Goal: Information Seeking & Learning: Check status

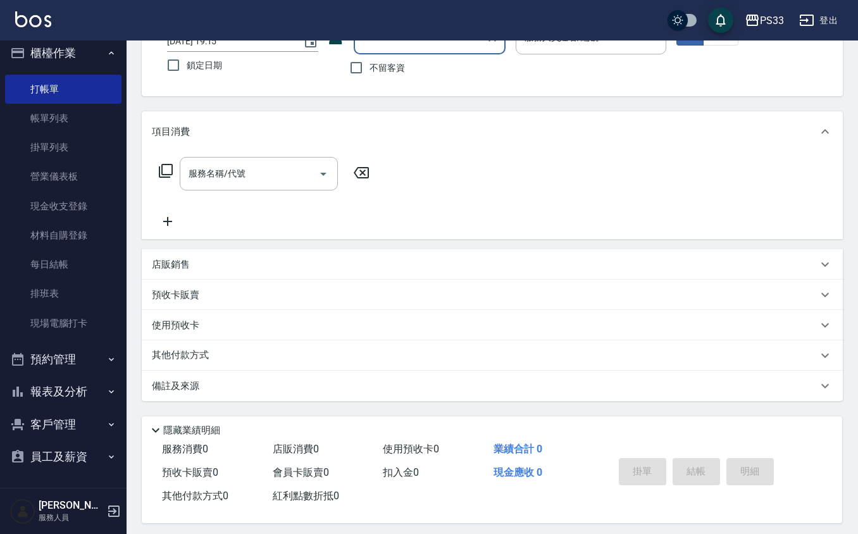
scroll to position [104, 0]
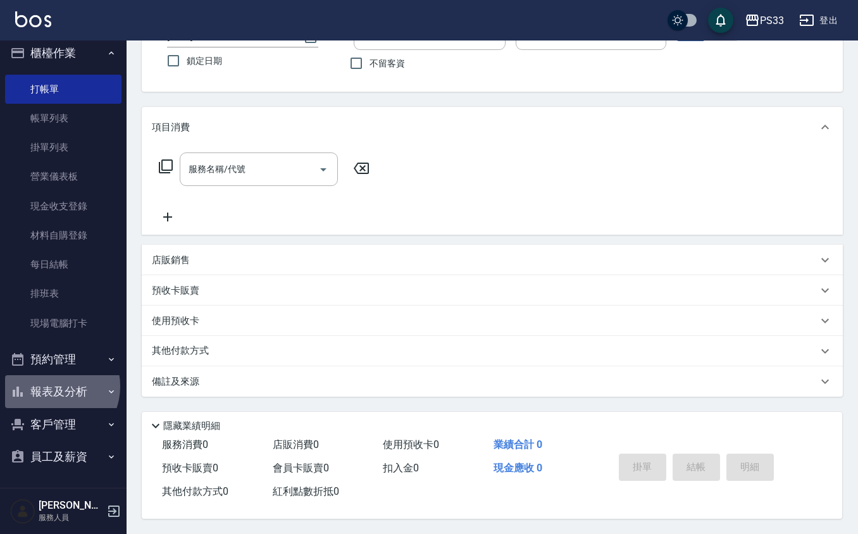
click at [53, 386] on button "報表及分析" at bounding box center [63, 391] width 116 height 33
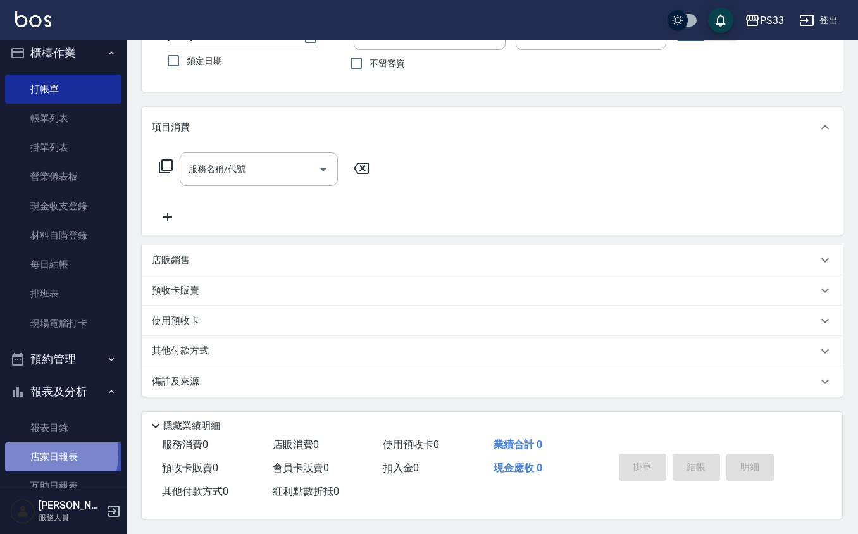
click at [39, 454] on link "店家日報表" at bounding box center [63, 456] width 116 height 29
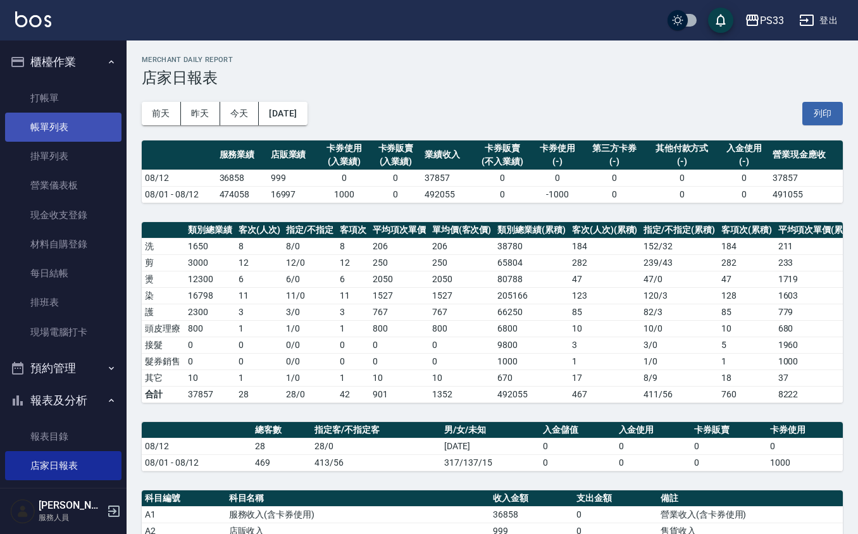
click at [48, 122] on link "帳單列表" at bounding box center [63, 127] width 116 height 29
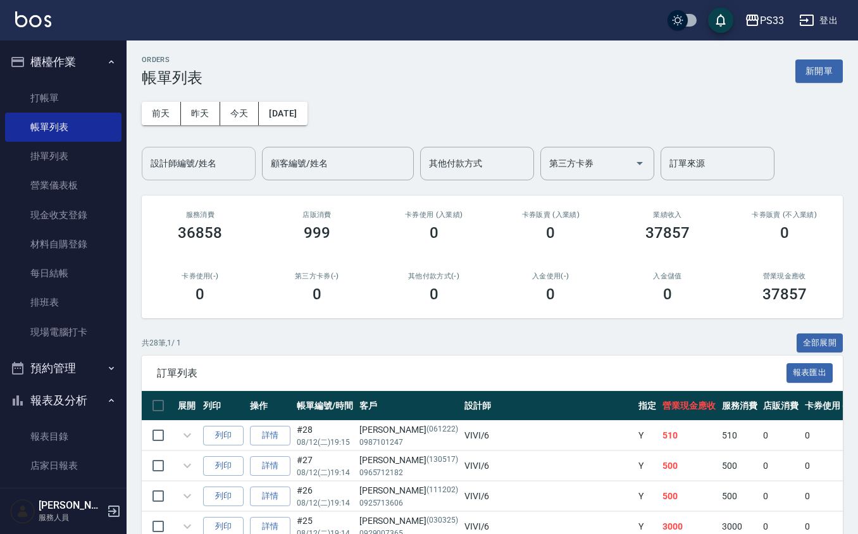
click at [206, 168] on div "設計師編號/姓名 設計師編號/姓名" at bounding box center [199, 164] width 114 height 34
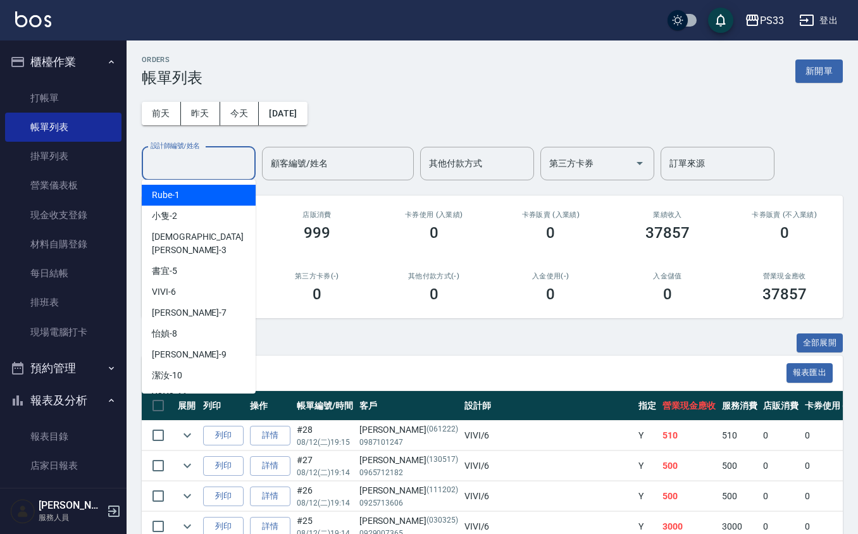
click at [205, 185] on div "Rube -1" at bounding box center [199, 195] width 114 height 21
type input "Rube-1"
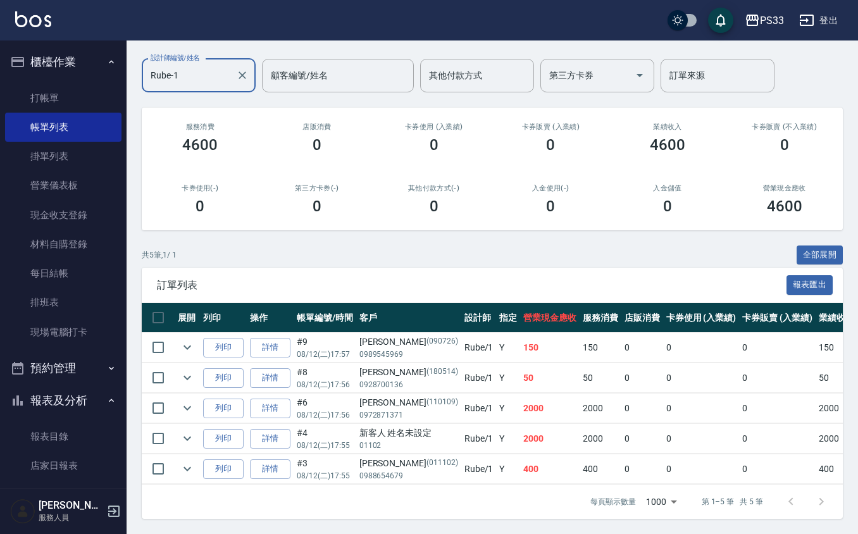
scroll to position [103, 0]
click at [271, 429] on link "詳情" at bounding box center [270, 439] width 41 height 20
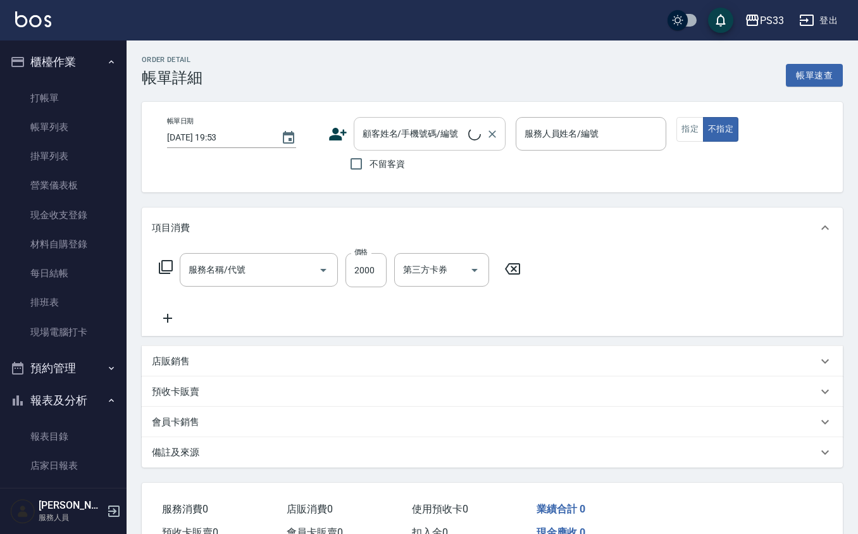
type input "設計燙髮(302)"
type input "[DATE] 17:55"
type input "Rube-1"
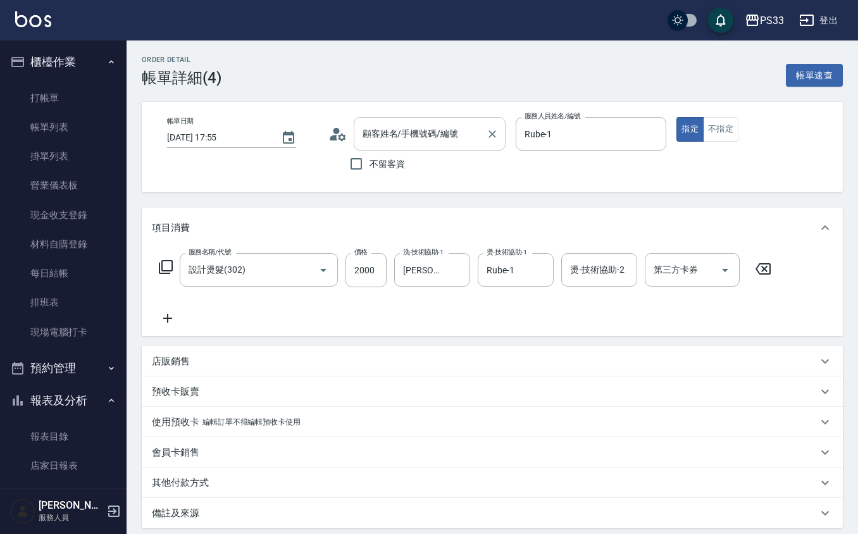
drag, startPoint x: 429, startPoint y: 135, endPoint x: 419, endPoint y: 144, distance: 13.4
click at [427, 137] on input "顧客姓名/手機號碼/編號" at bounding box center [421, 134] width 122 height 22
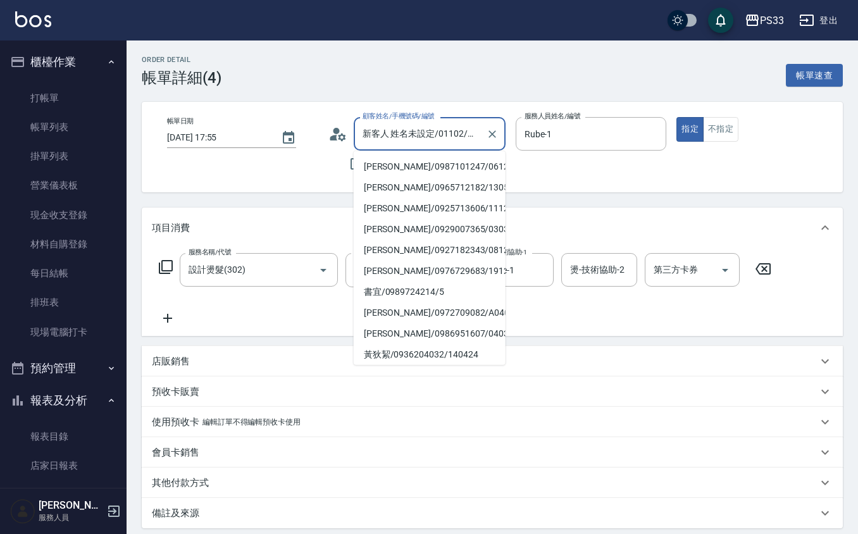
click at [413, 143] on input "新客人 姓名未設定/01102/null" at bounding box center [421, 134] width 122 height 22
click at [463, 129] on input "新客人 姓名未設定/01102/null" at bounding box center [421, 134] width 122 height 22
click at [449, 130] on input "新客人 姓名未設定/01102/null" at bounding box center [421, 134] width 122 height 22
click at [454, 132] on input "新客人 姓名未設定/01102/null" at bounding box center [421, 134] width 122 height 22
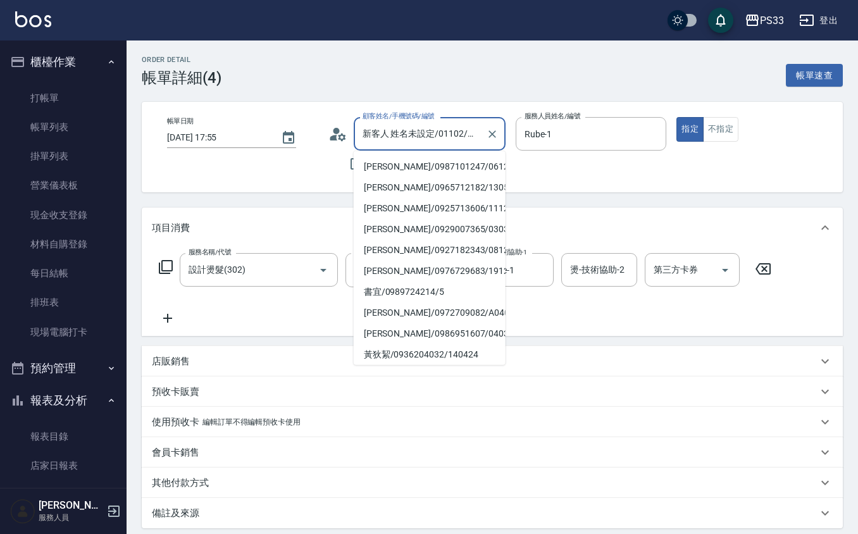
click at [454, 132] on input "新客人 姓名未設定/01102/null" at bounding box center [421, 134] width 122 height 22
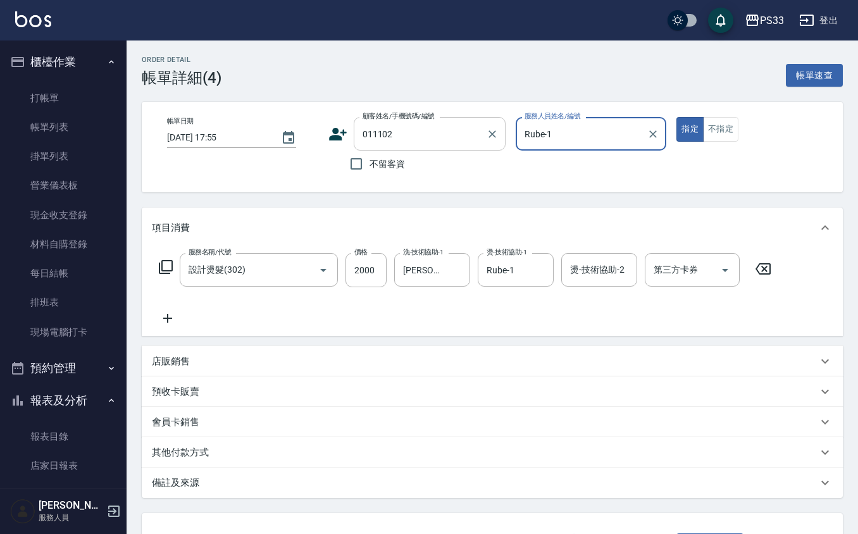
click at [421, 129] on input "011102" at bounding box center [421, 134] width 122 height 22
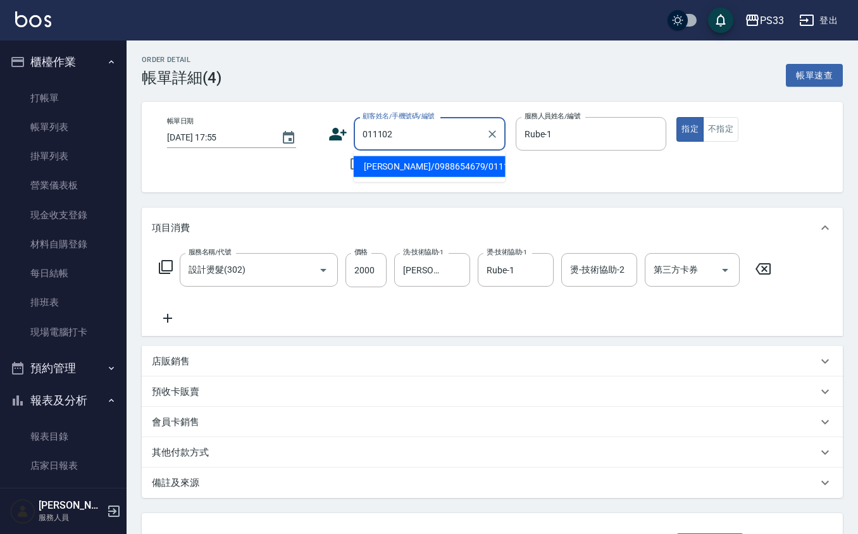
click at [437, 168] on li "[PERSON_NAME]/0988654679/011102" at bounding box center [430, 166] width 152 height 21
type input "[PERSON_NAME]/0988654679/011102"
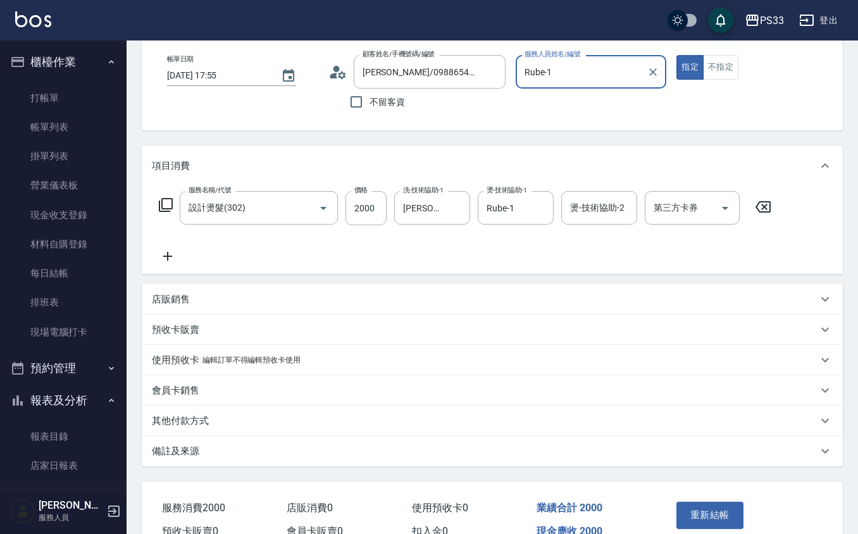
scroll to position [128, 0]
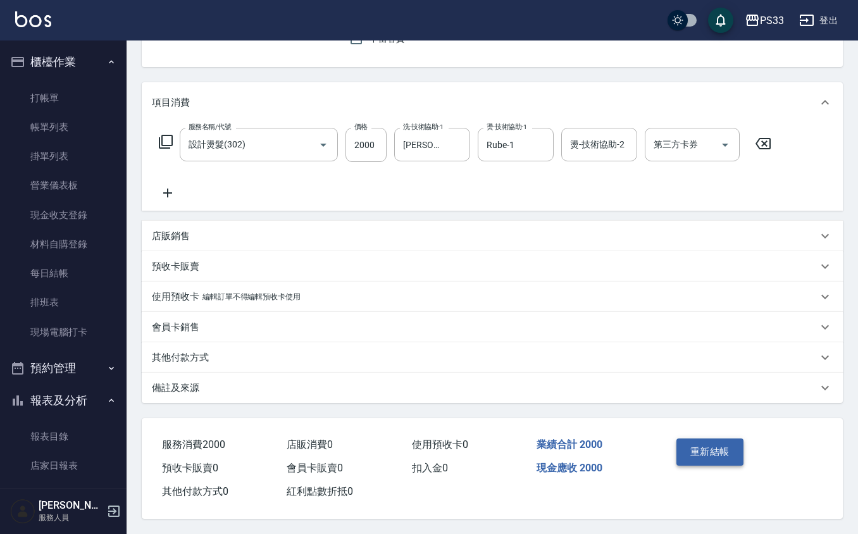
click at [732, 449] on button "重新結帳" at bounding box center [710, 452] width 67 height 27
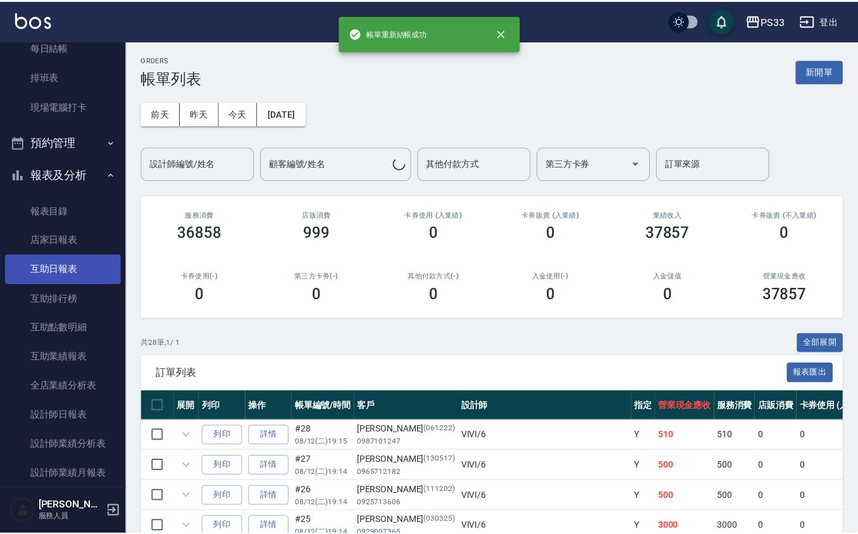
scroll to position [337, 0]
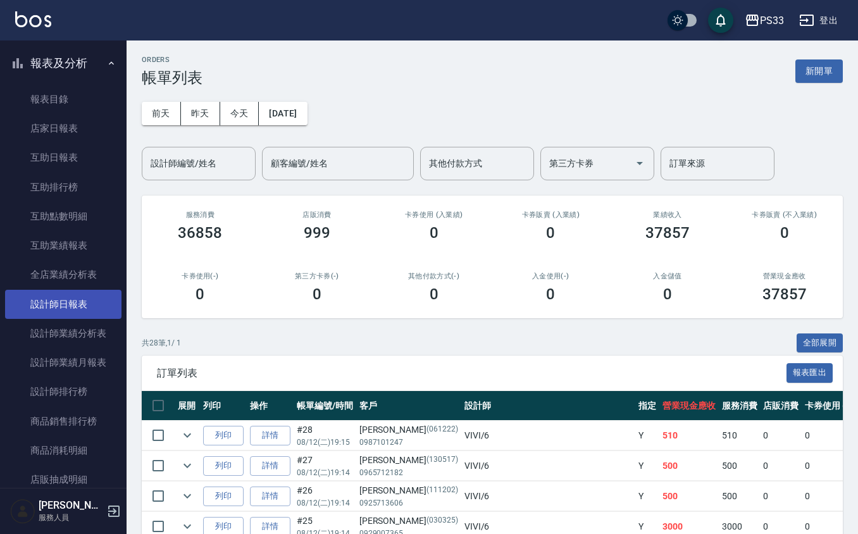
click at [65, 300] on link "設計師日報表" at bounding box center [63, 304] width 116 height 29
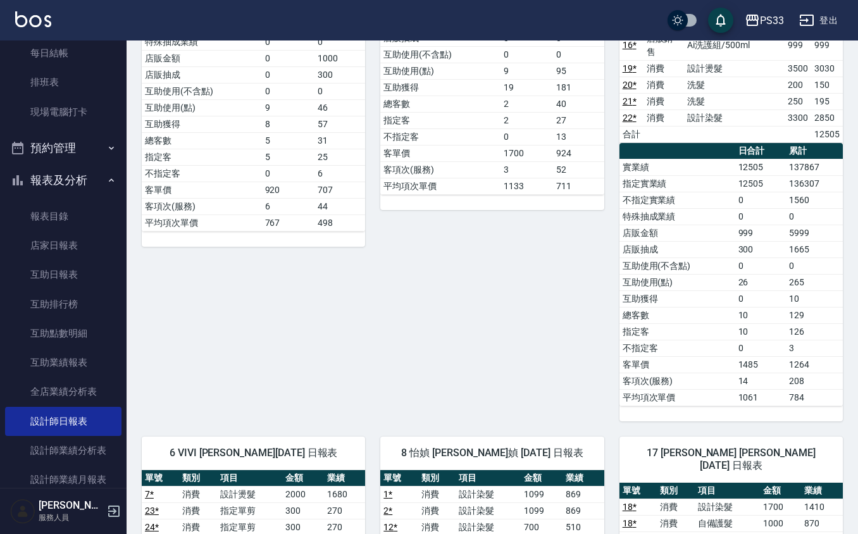
scroll to position [209, 0]
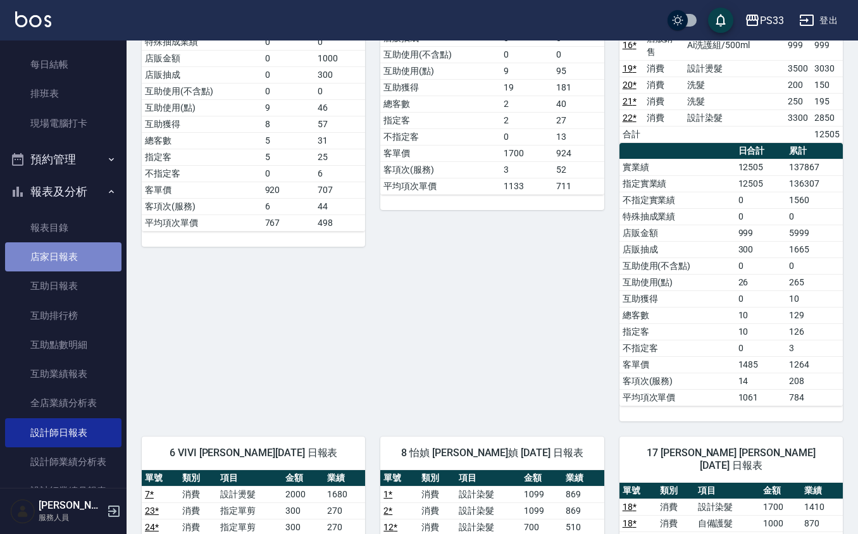
click at [63, 261] on link "店家日報表" at bounding box center [63, 256] width 116 height 29
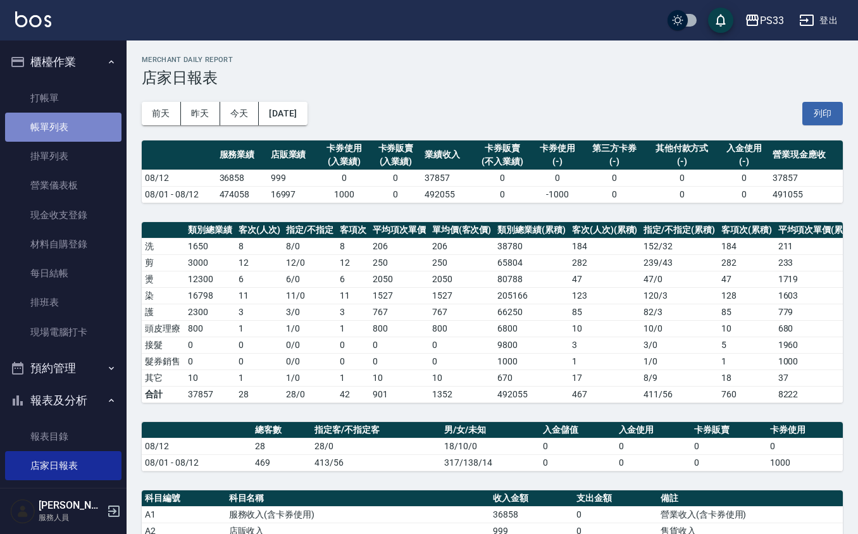
click at [66, 125] on link "帳單列表" at bounding box center [63, 127] width 116 height 29
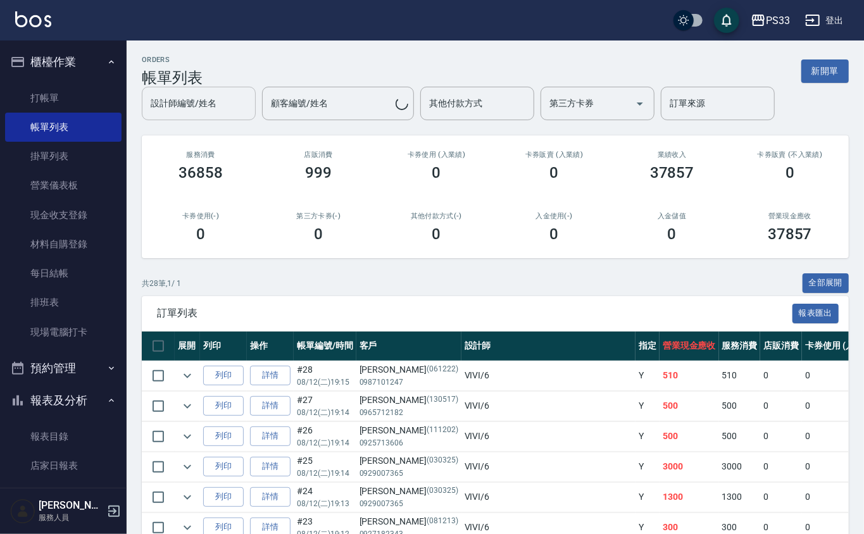
click at [229, 104] on div "設計師編號/姓名 設計師編號/姓名 顧客編號/姓名 顧客編號/姓名 其他付款方式 其他付款方式 第三方卡券 第三方卡券 訂單來源 訂單來源" at bounding box center [495, 104] width 707 height 34
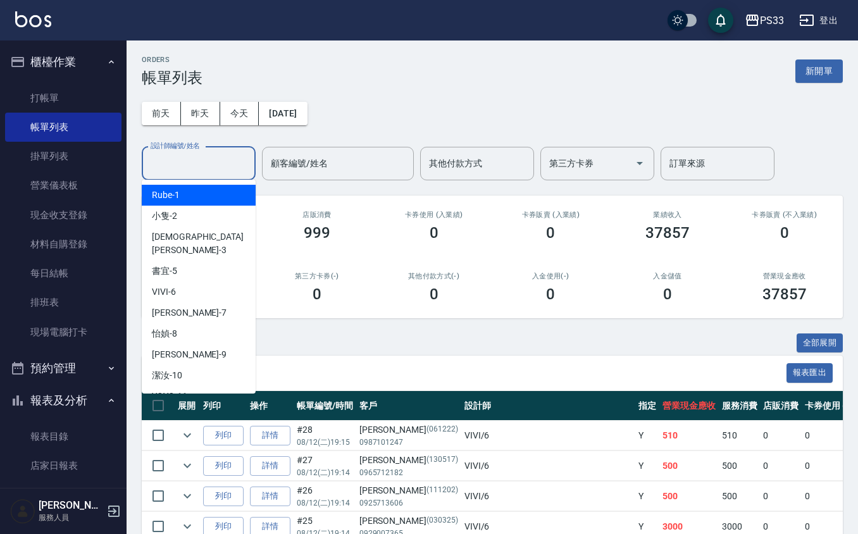
click at [200, 198] on div "Rube -1" at bounding box center [199, 195] width 114 height 21
type input "Rube-1"
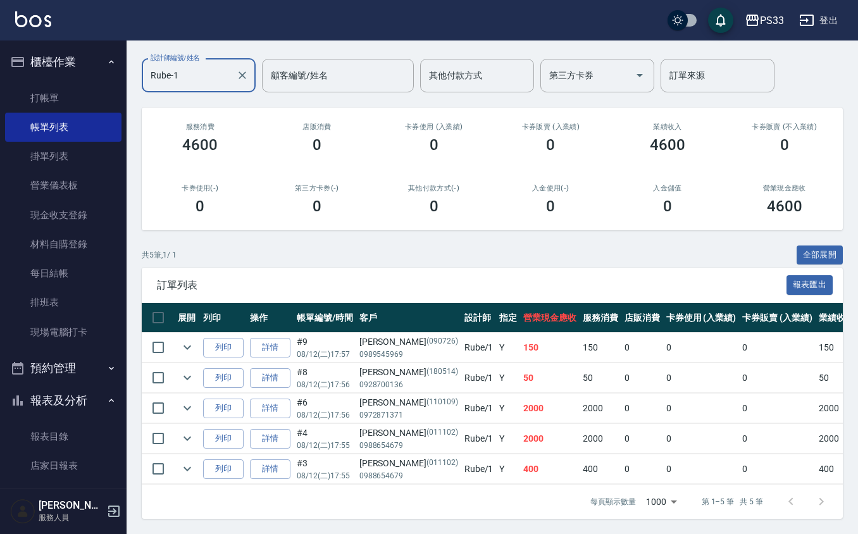
scroll to position [103, 0]
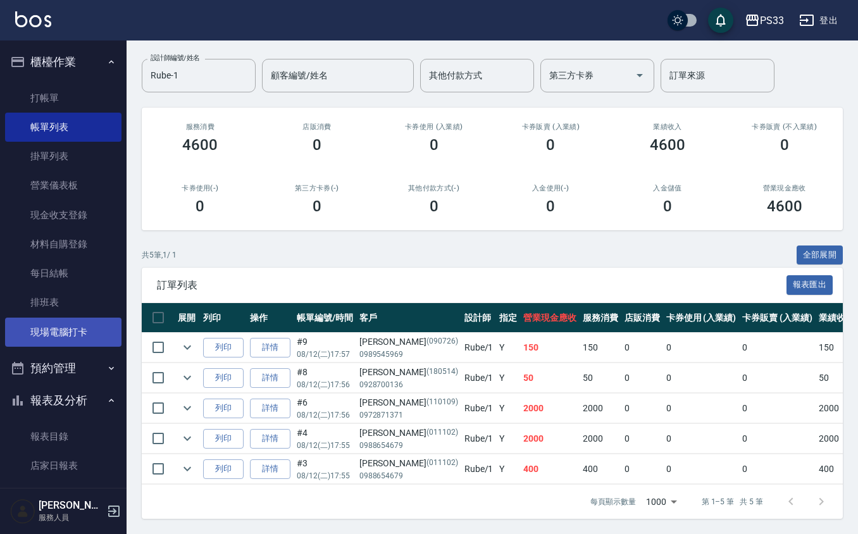
click at [72, 337] on link "現場電腦打卡" at bounding box center [63, 332] width 116 height 29
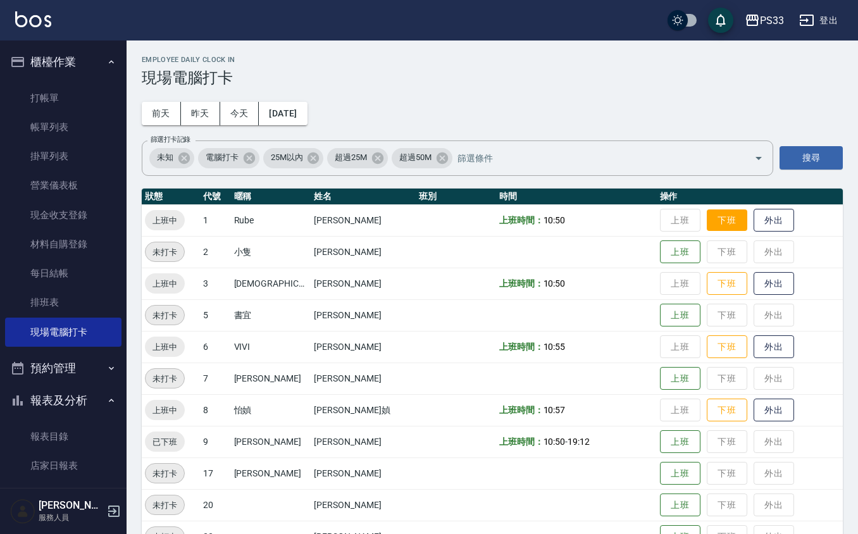
click at [707, 216] on button "下班" at bounding box center [727, 221] width 41 height 22
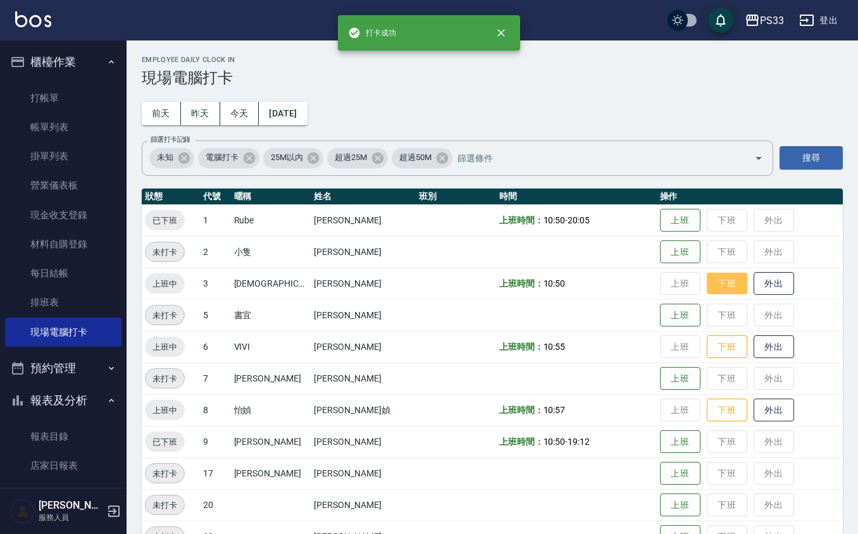
click at [708, 279] on button "下班" at bounding box center [727, 284] width 41 height 22
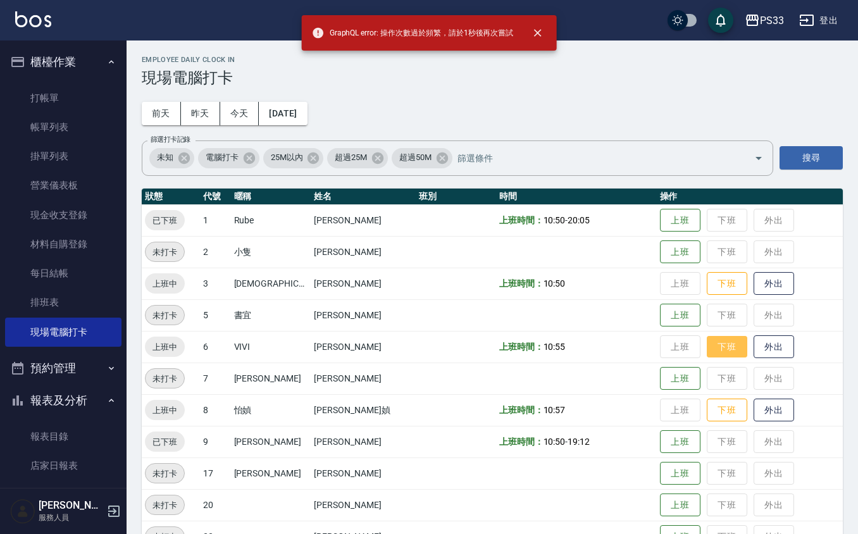
click at [707, 342] on button "下班" at bounding box center [727, 347] width 41 height 22
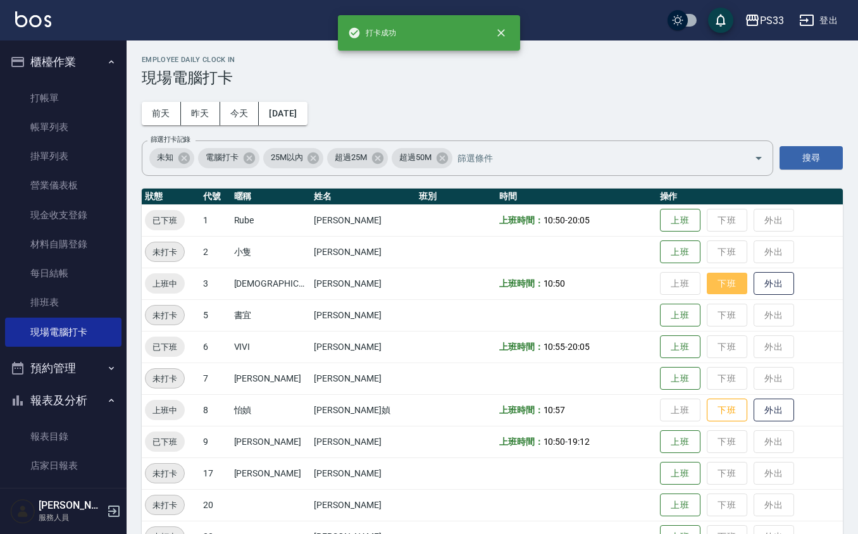
click at [710, 273] on button "下班" at bounding box center [727, 284] width 41 height 22
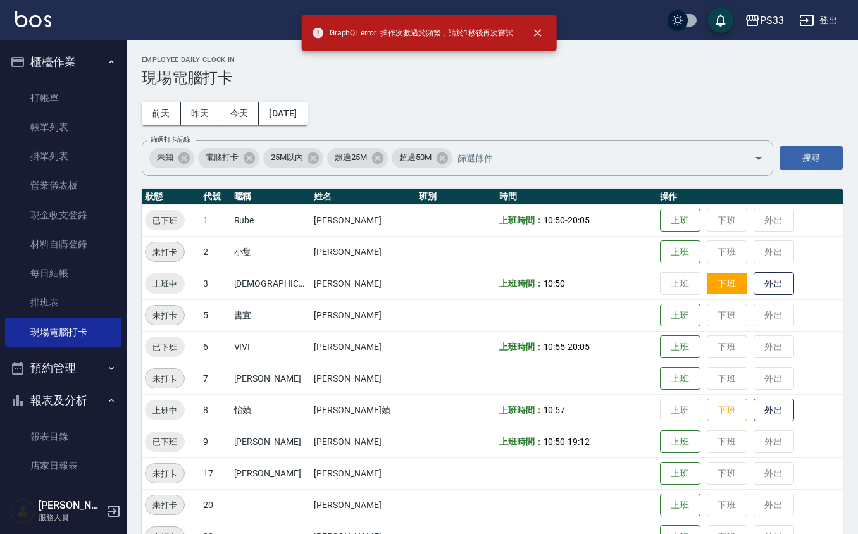
click at [708, 294] on button "下班" at bounding box center [727, 284] width 41 height 22
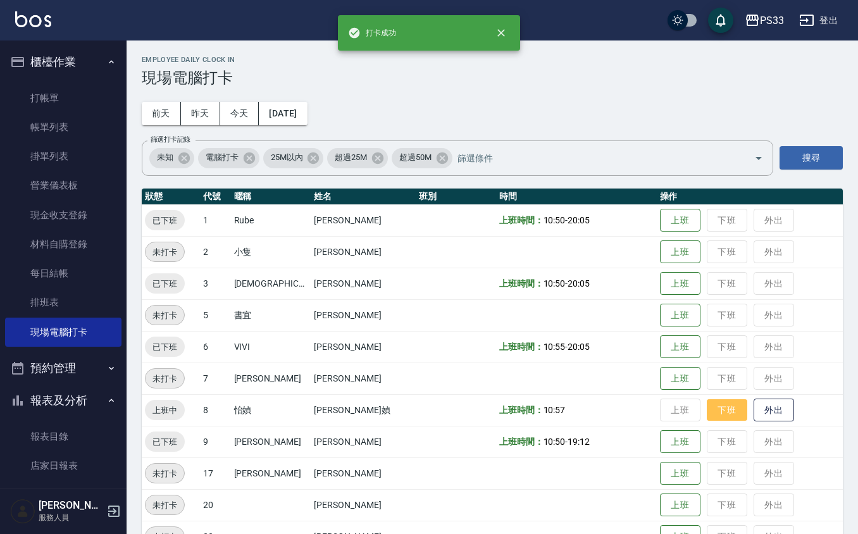
click at [715, 400] on button "下班" at bounding box center [727, 410] width 41 height 22
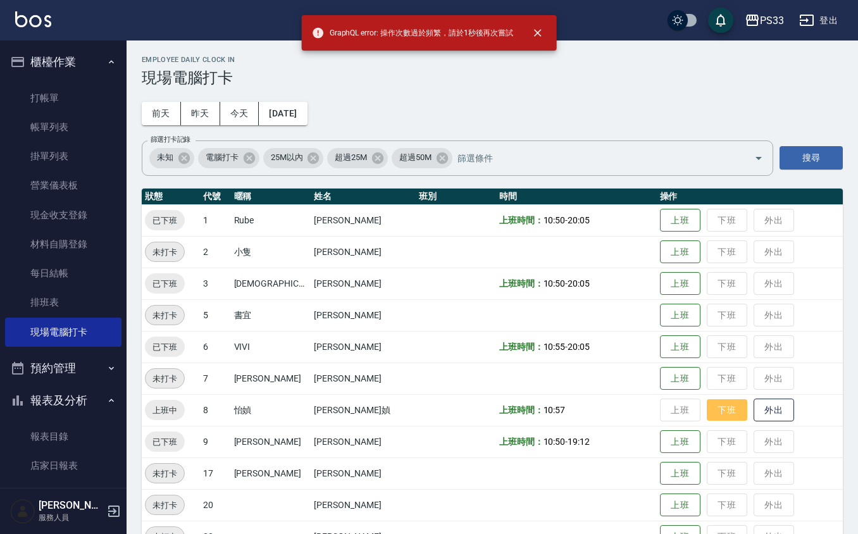
click at [707, 406] on button "下班" at bounding box center [727, 410] width 41 height 22
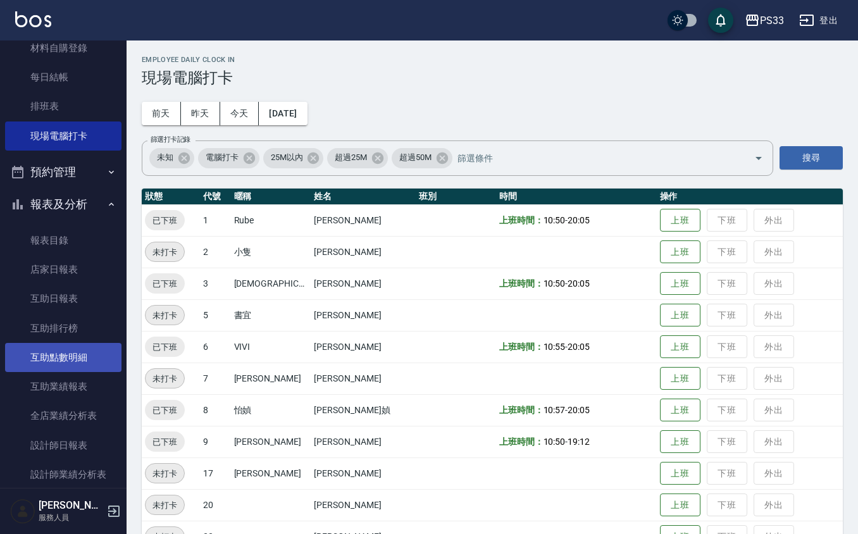
scroll to position [253, 0]
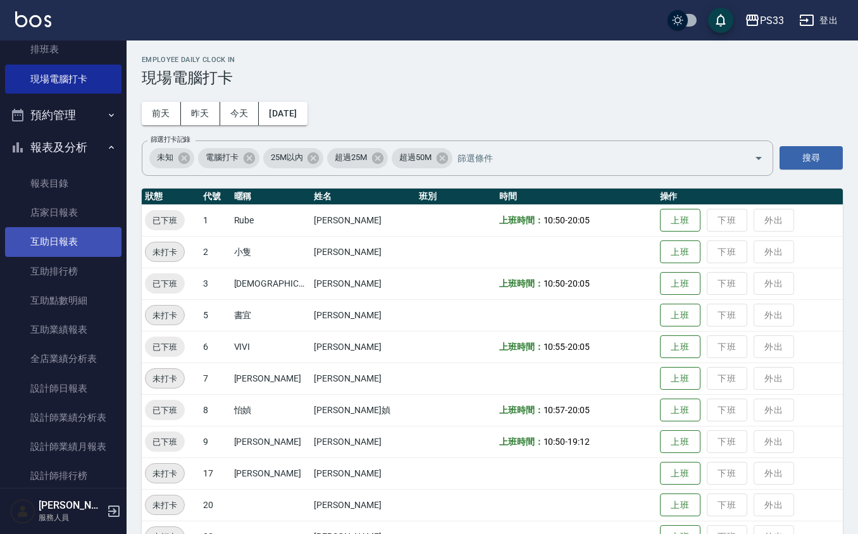
click at [57, 229] on link "互助日報表" at bounding box center [63, 241] width 116 height 29
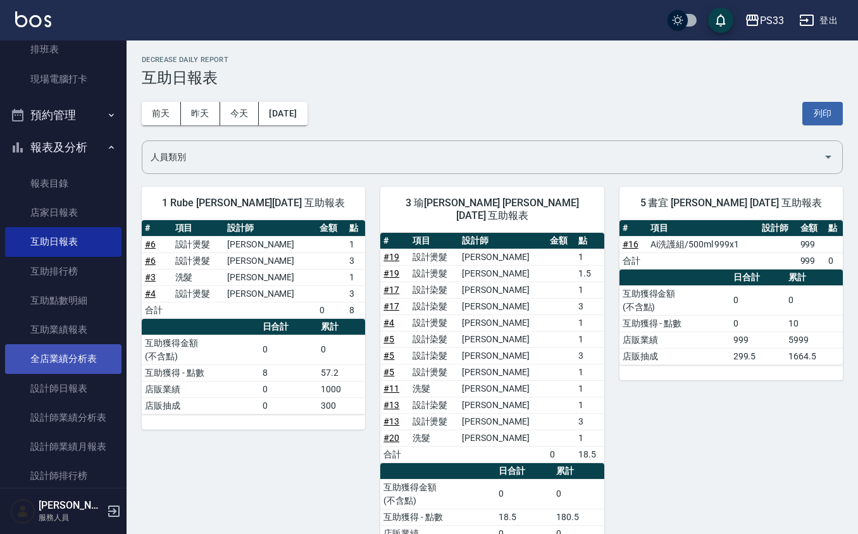
scroll to position [337, 0]
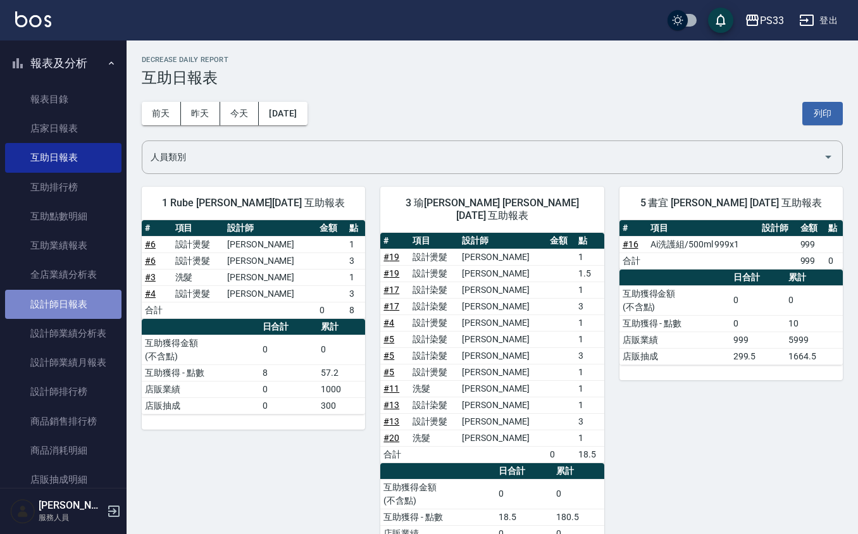
click at [90, 310] on link "設計師日報表" at bounding box center [63, 304] width 116 height 29
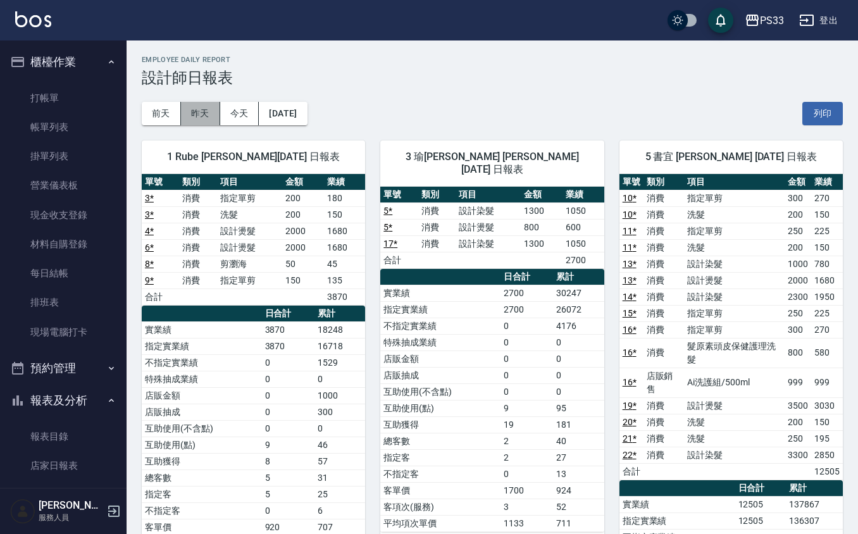
click at [201, 104] on button "昨天" at bounding box center [200, 113] width 39 height 23
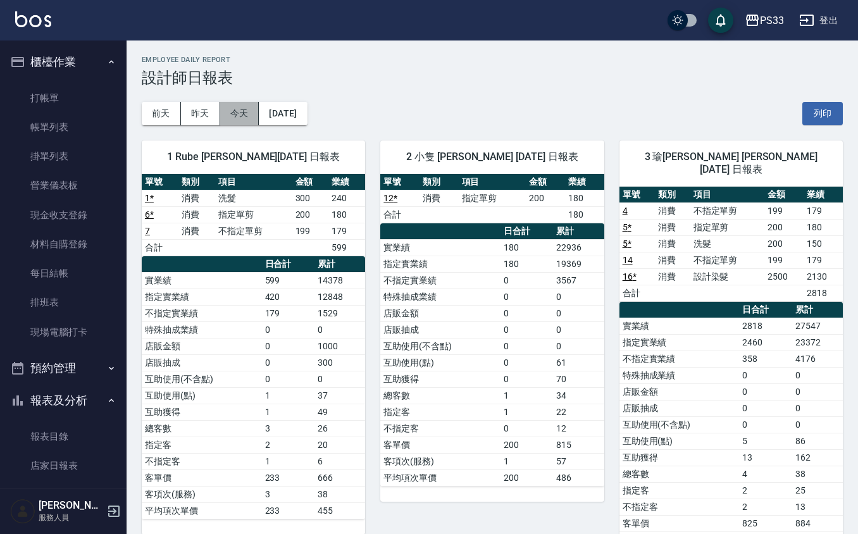
click at [232, 104] on button "今天" at bounding box center [239, 113] width 39 height 23
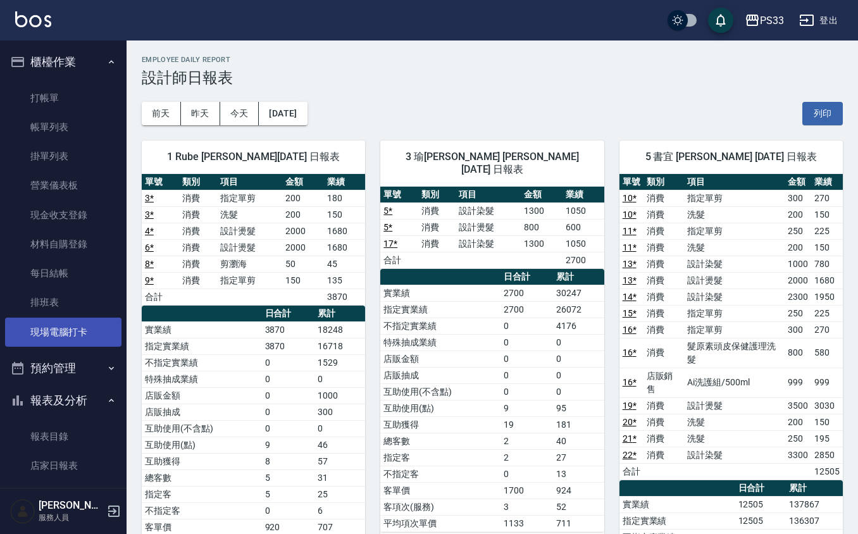
click at [82, 334] on link "現場電腦打卡" at bounding box center [63, 332] width 116 height 29
